Goal: Task Accomplishment & Management: Use online tool/utility

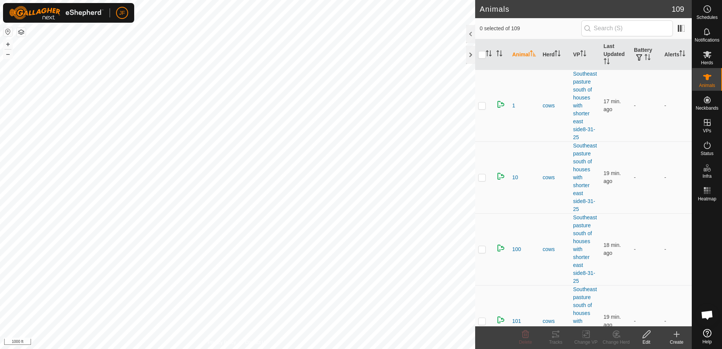
click at [0, 126] on html "JF Schedules Notifications Herds Animals Neckbands VPs Status Infra Heatmap Hel…" at bounding box center [361, 174] width 722 height 349
click at [0, 154] on html "JF Schedules Notifications Herds Animals Neckbands VPs Status Infra Heatmap Hel…" at bounding box center [361, 174] width 722 height 349
click at [0, 152] on html "JF Schedules Notifications Herds Animals Neckbands VPs Status Infra Heatmap Hel…" at bounding box center [361, 174] width 722 height 349
click at [552, 343] on div "Tracks" at bounding box center [556, 342] width 30 height 7
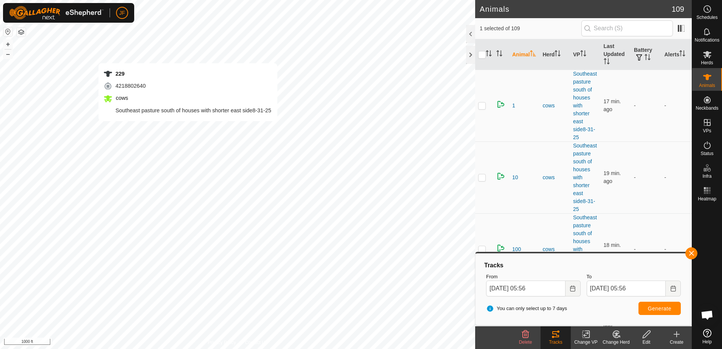
checkbox input "false"
click at [691, 253] on button "button" at bounding box center [691, 253] width 12 height 12
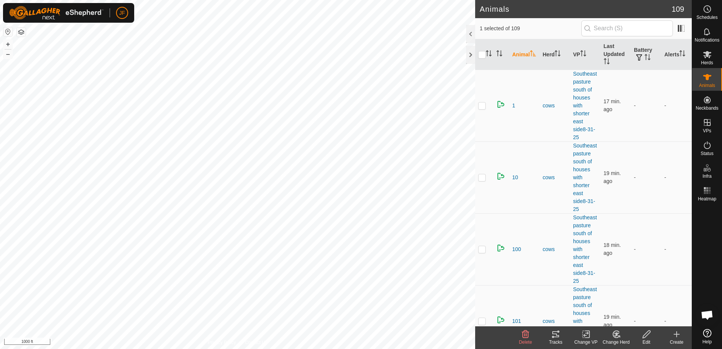
click at [555, 334] on icon at bounding box center [555, 334] width 7 height 6
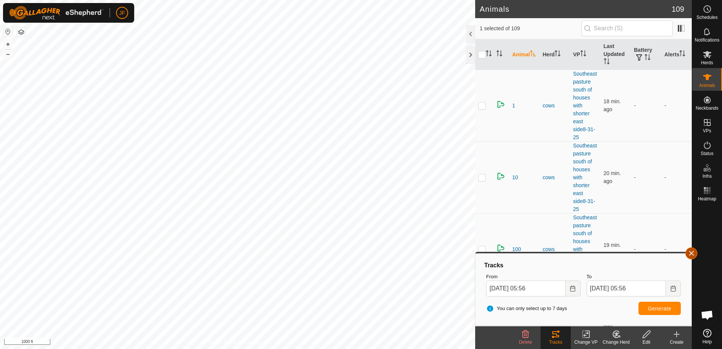
click at [688, 254] on button "button" at bounding box center [691, 253] width 12 height 12
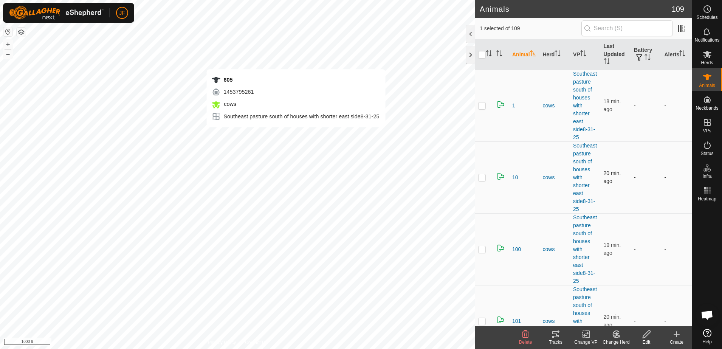
checkbox input "false"
click at [557, 335] on icon at bounding box center [555, 334] width 9 height 9
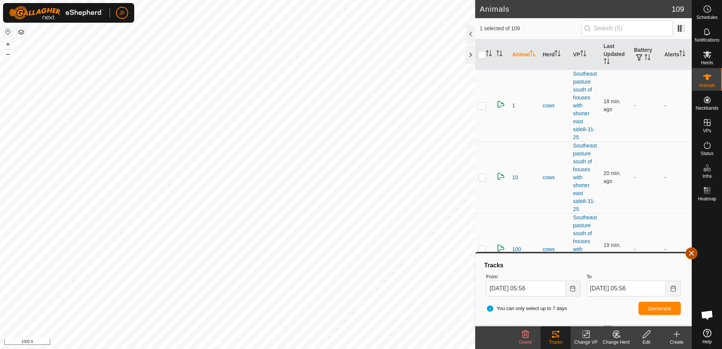
click at [692, 250] on button "button" at bounding box center [691, 253] width 12 height 12
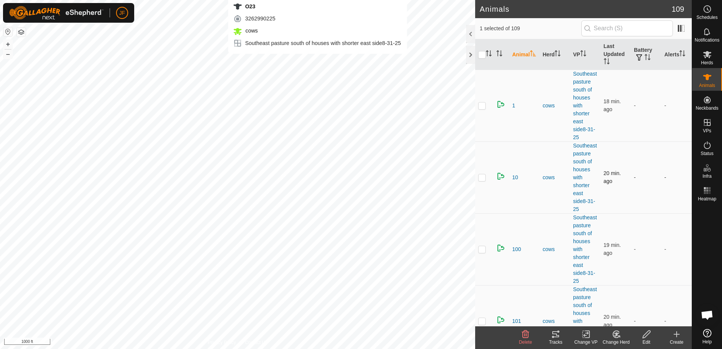
checkbox input "false"
checkbox input "true"
click at [556, 344] on div "Tracks" at bounding box center [556, 342] width 30 height 7
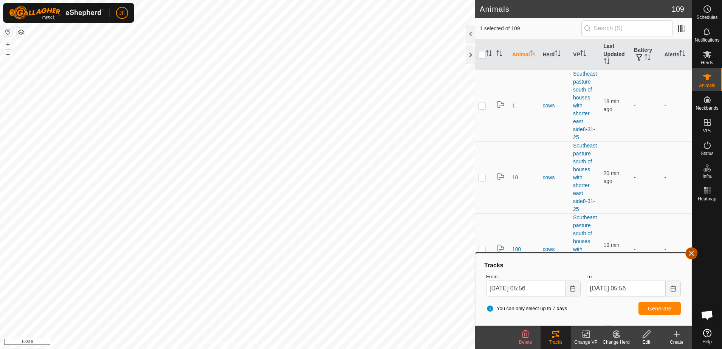
click at [688, 251] on button "button" at bounding box center [691, 253] width 12 height 12
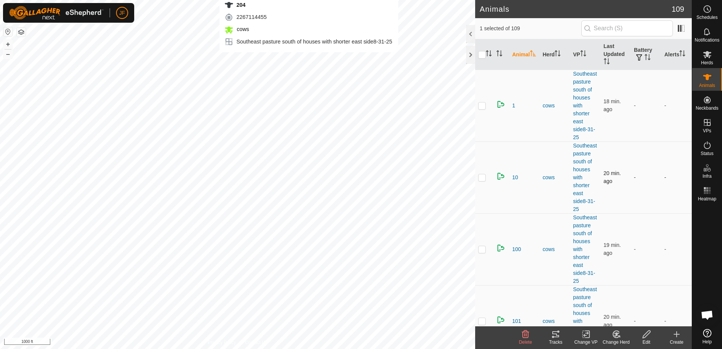
checkbox input "true"
checkbox input "false"
click at [553, 335] on icon at bounding box center [555, 334] width 9 height 9
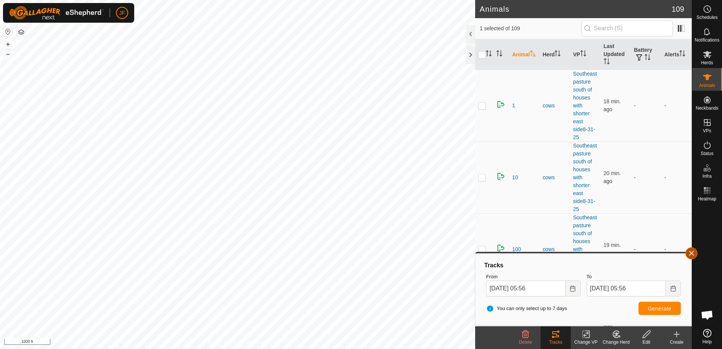
click at [692, 254] on button "button" at bounding box center [691, 253] width 12 height 12
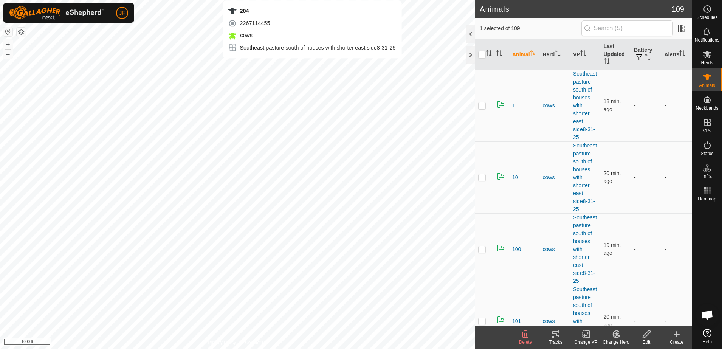
checkbox input "false"
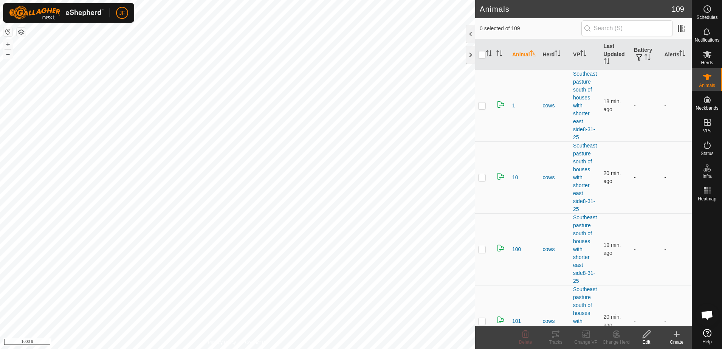
checkbox input "true"
click at [555, 333] on icon at bounding box center [555, 334] width 9 height 9
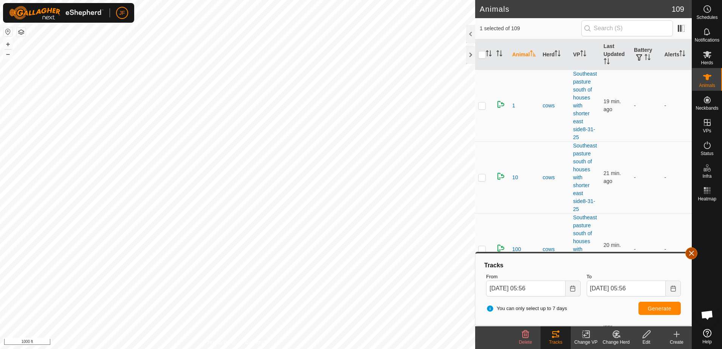
click at [692, 254] on button "button" at bounding box center [691, 253] width 12 height 12
